Goal: Task Accomplishment & Management: Manage account settings

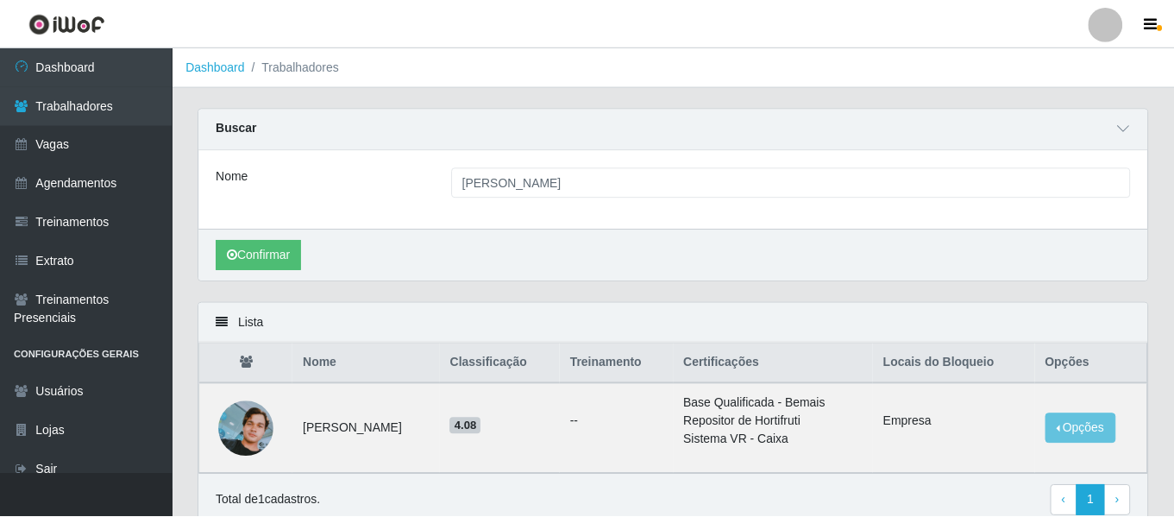
scroll to position [75, 0]
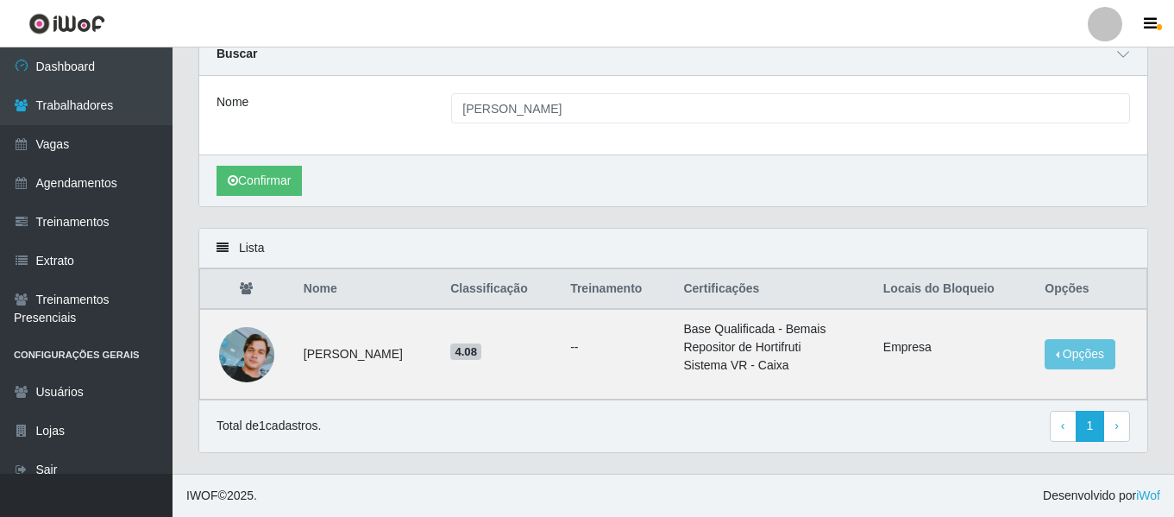
drag, startPoint x: 1110, startPoint y: 24, endPoint x: 1106, endPoint y: 41, distance: 16.8
click at [1110, 24] on div at bounding box center [1105, 24] width 35 height 35
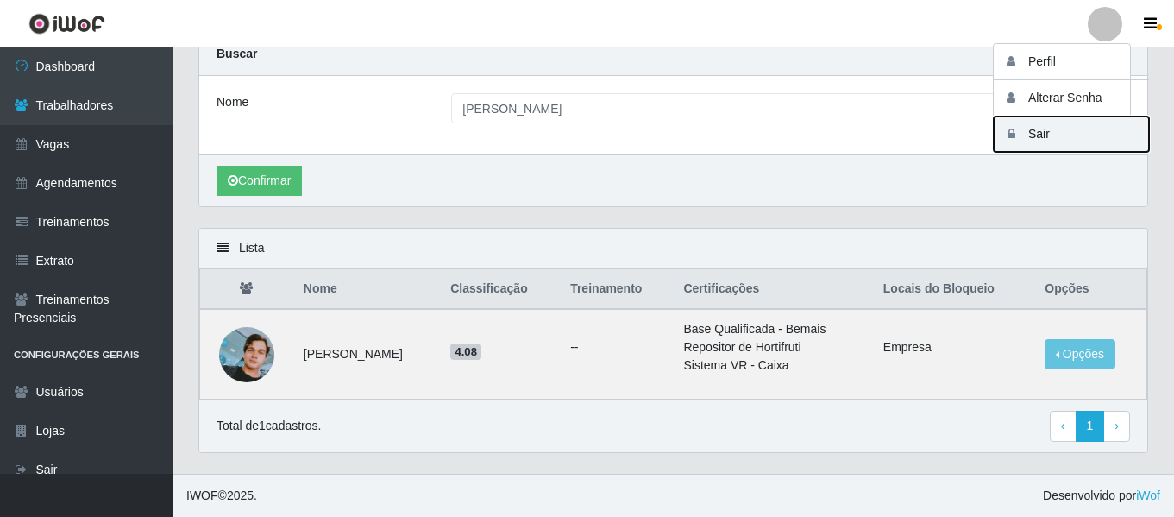
click at [1046, 143] on button "Sair" at bounding box center [1071, 133] width 155 height 35
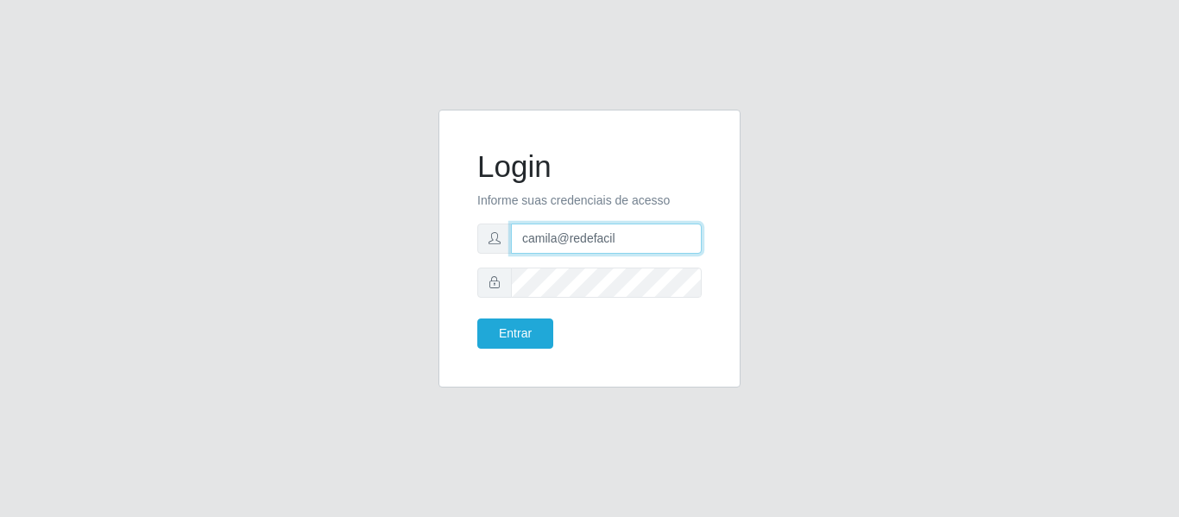
drag, startPoint x: 665, startPoint y: 236, endPoint x: 362, endPoint y: 229, distance: 303.0
click at [358, 231] on div "Login Informe suas credenciais de acesso camila@redefacil Entrar" at bounding box center [590, 259] width 984 height 299
type input "o"
type input "camila@ocestao"
click at [538, 312] on form "Login Informe suas credenciais de acesso camila@ocestao Entrar" at bounding box center [589, 248] width 224 height 200
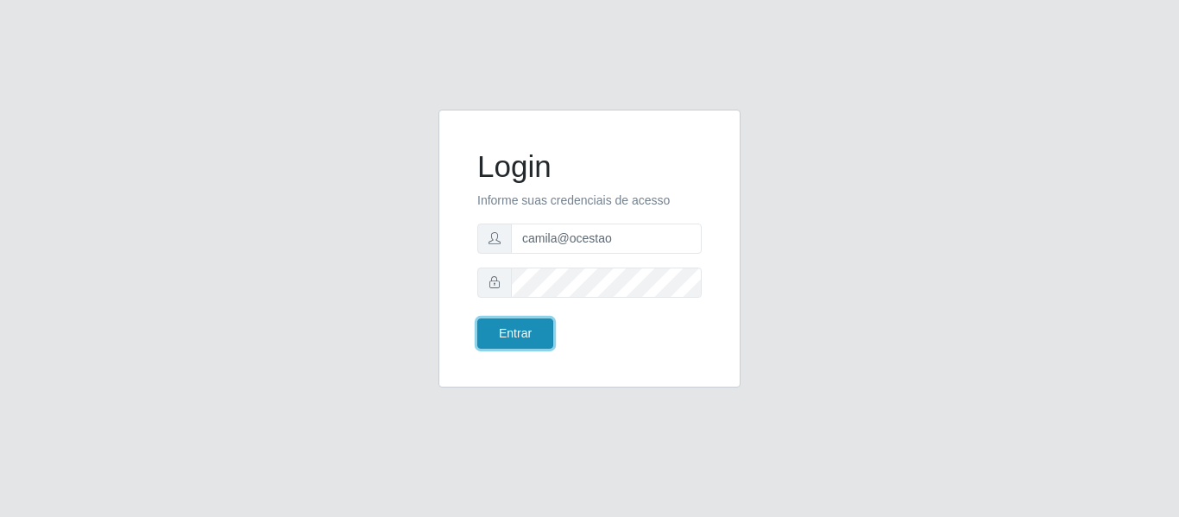
click at [531, 332] on button "Entrar" at bounding box center [515, 333] width 76 height 30
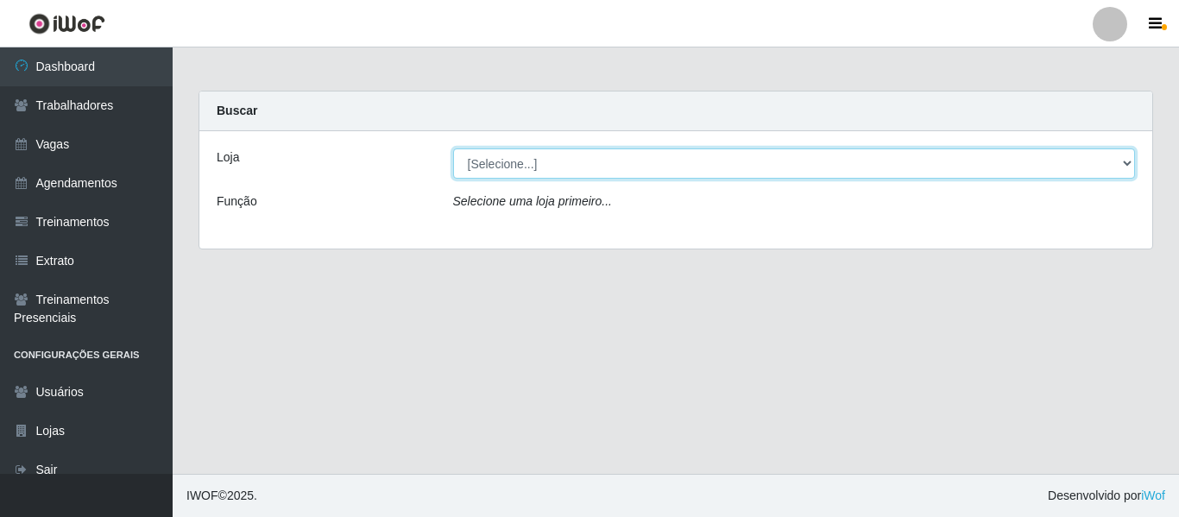
click at [623, 165] on select "[Selecione...] O Cestão - Bayeux O Cestão - Geisel" at bounding box center [794, 163] width 683 height 30
select select "238"
click at [453, 148] on select "[Selecione...] O Cestão - Bayeux O Cestão - Geisel" at bounding box center [794, 163] width 683 height 30
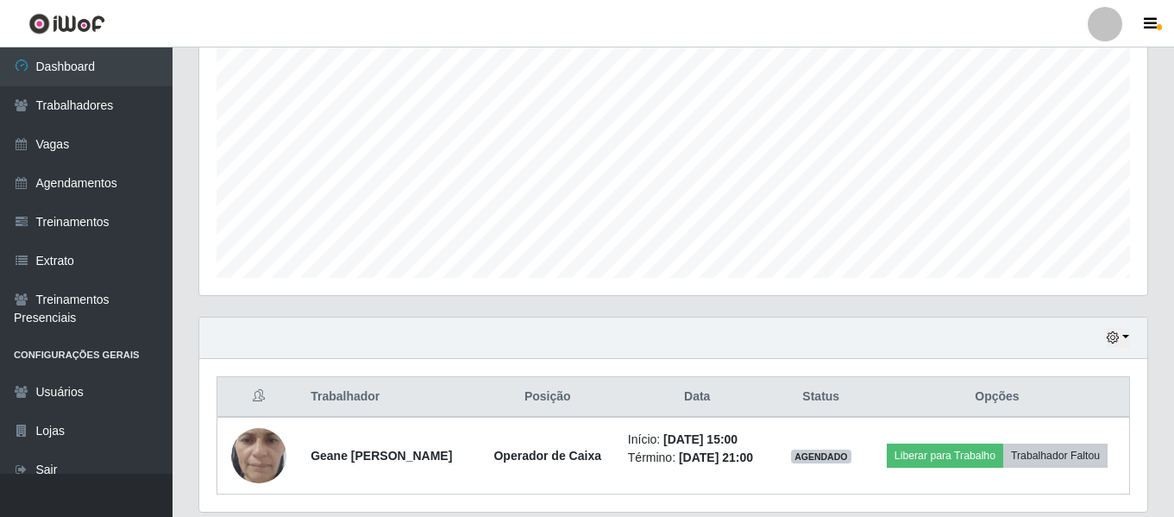
scroll to position [399, 0]
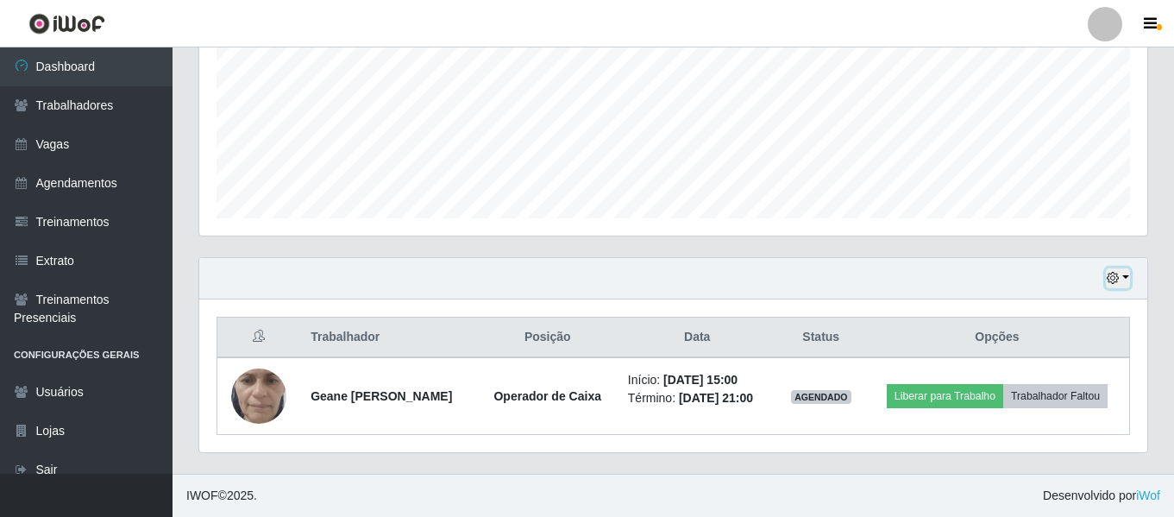
click at [1109, 274] on icon "button" at bounding box center [1113, 278] width 12 height 12
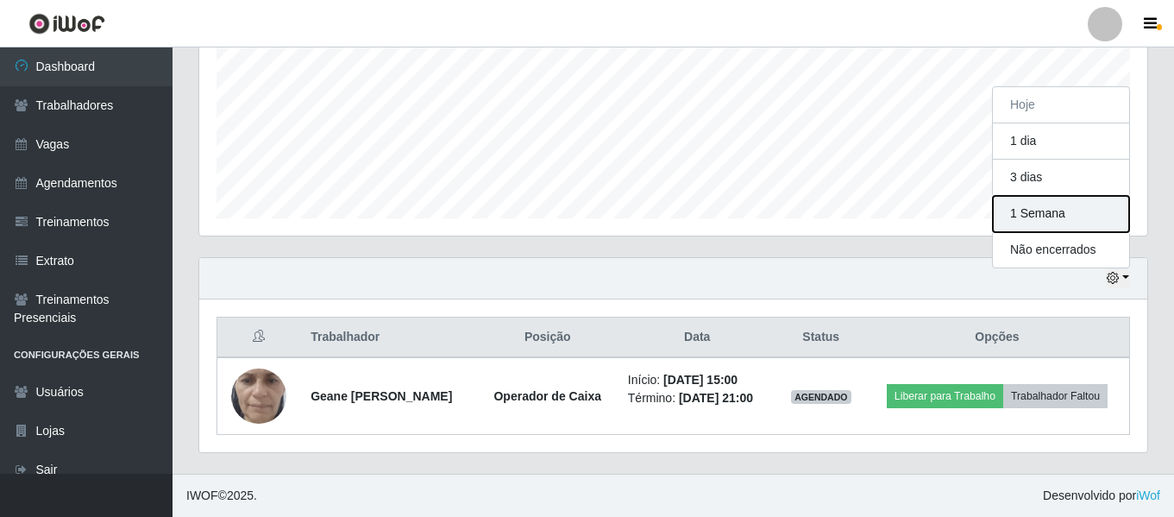
click at [1062, 211] on button "1 Semana" at bounding box center [1061, 214] width 136 height 36
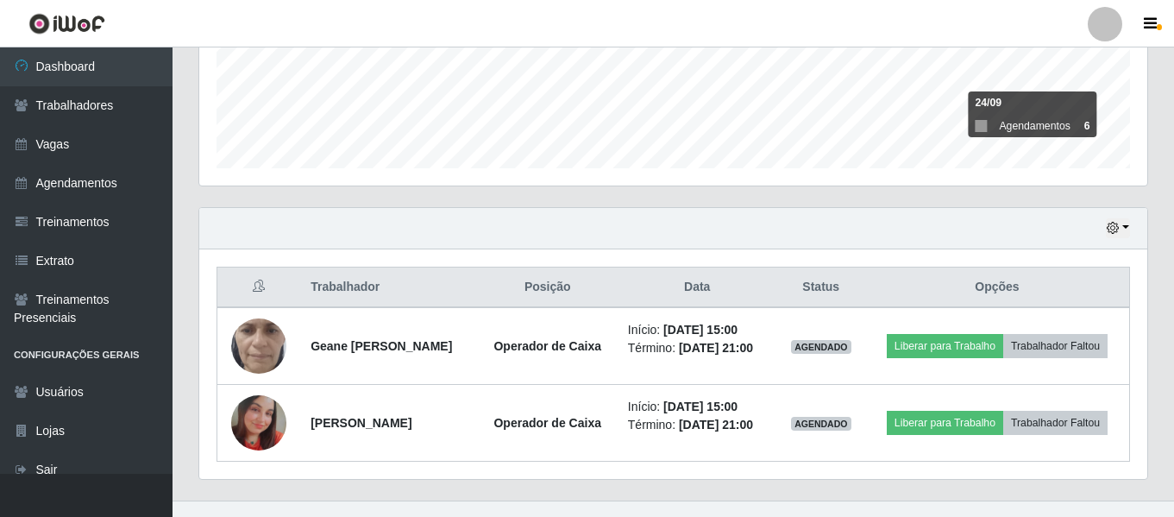
scroll to position [475, 0]
